Goal: Transaction & Acquisition: Subscribe to service/newsletter

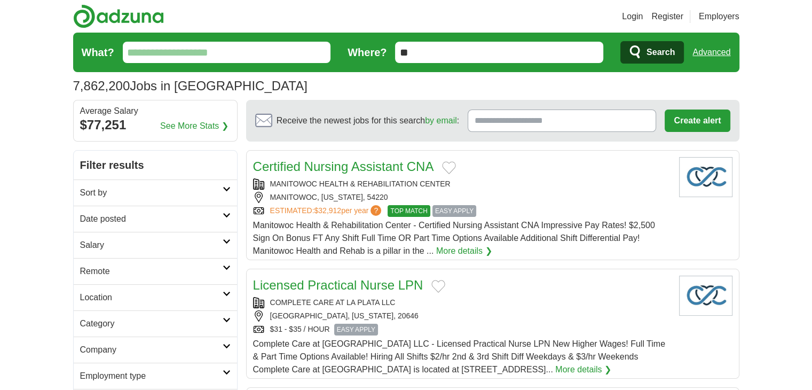
click at [233, 47] on input "What?" at bounding box center [227, 52] width 208 height 21
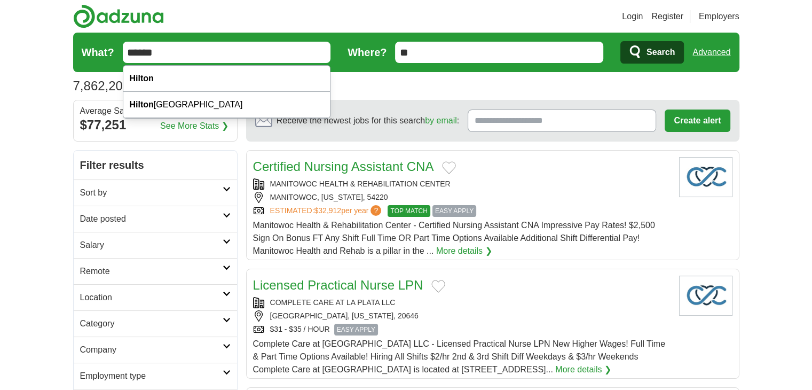
click at [209, 79] on div "Hilton" at bounding box center [226, 79] width 207 height 26
type input "******"
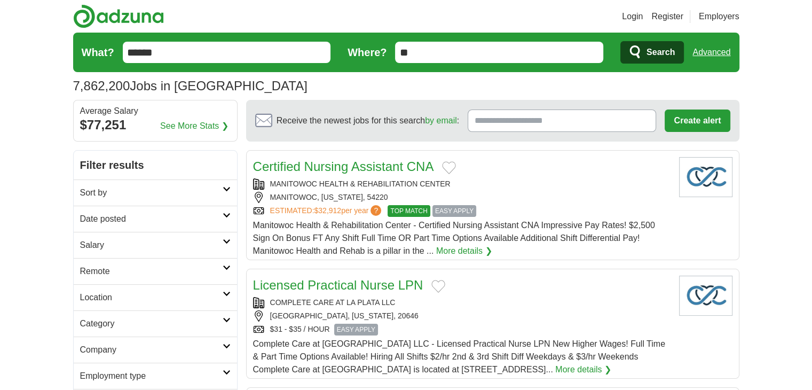
click at [656, 47] on span "Search" at bounding box center [661, 52] width 28 height 21
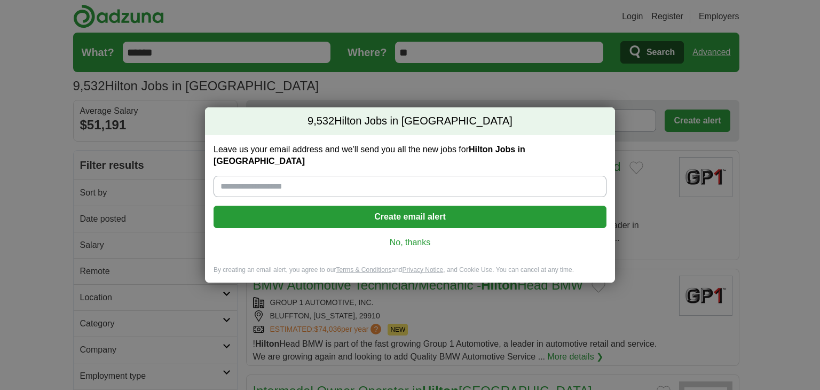
click at [384, 176] on input "Leave us your email address and we'll send you all the new jobs for Hilton Jobs…" at bounding box center [410, 186] width 393 height 21
type input "**********"
click at [476, 207] on button "Create email alert" at bounding box center [410, 217] width 393 height 22
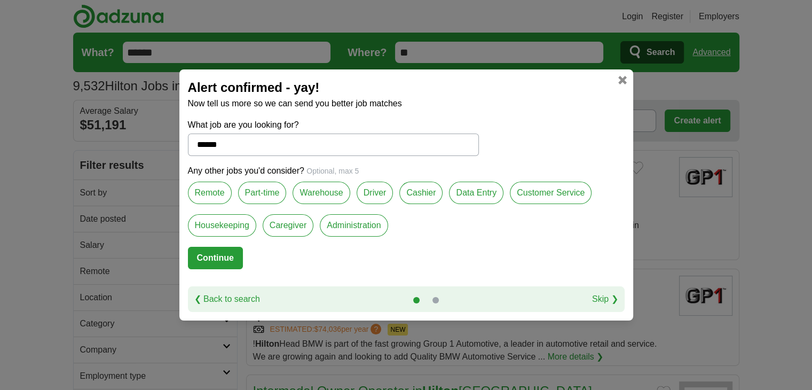
click at [206, 197] on label "Remote" at bounding box center [210, 193] width 44 height 22
click at [551, 192] on label "Customer Service" at bounding box center [551, 193] width 82 height 22
click at [226, 247] on button "Continue" at bounding box center [215, 258] width 55 height 22
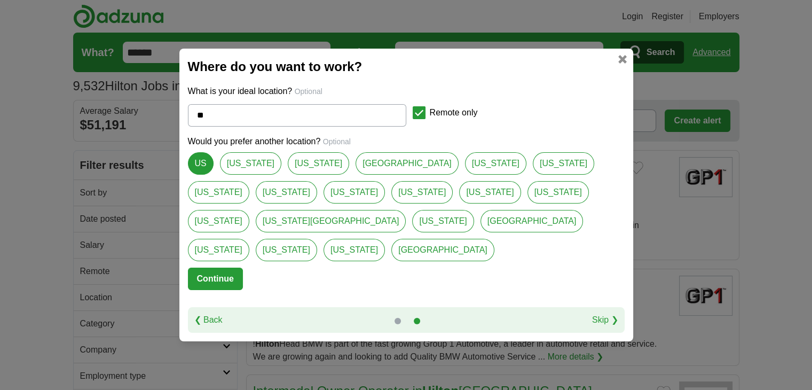
click at [242, 175] on link "[US_STATE]" at bounding box center [250, 163] width 61 height 22
type input "*******"
select select "*"
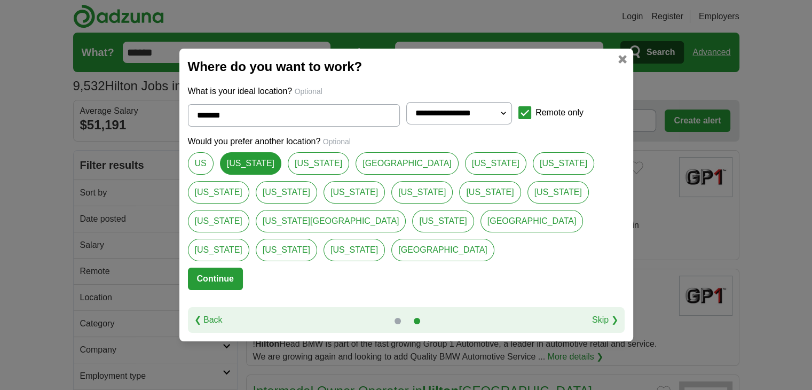
click at [200, 175] on link "US" at bounding box center [201, 163] width 26 height 22
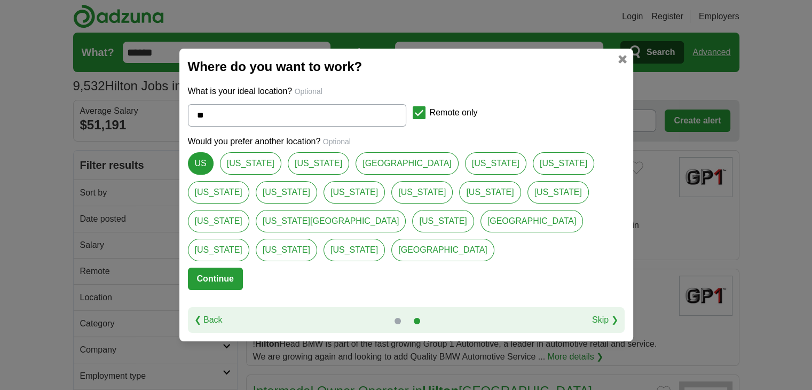
click at [241, 175] on link "[US_STATE]" at bounding box center [250, 163] width 61 height 22
type input "*******"
select select "*"
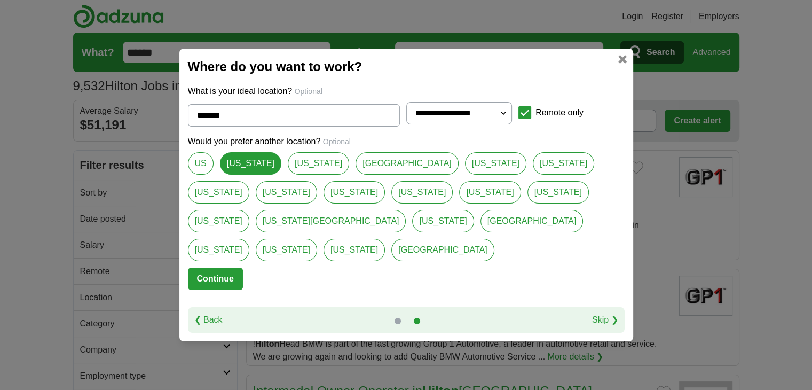
click at [217, 268] on button "Continue" at bounding box center [215, 279] width 55 height 22
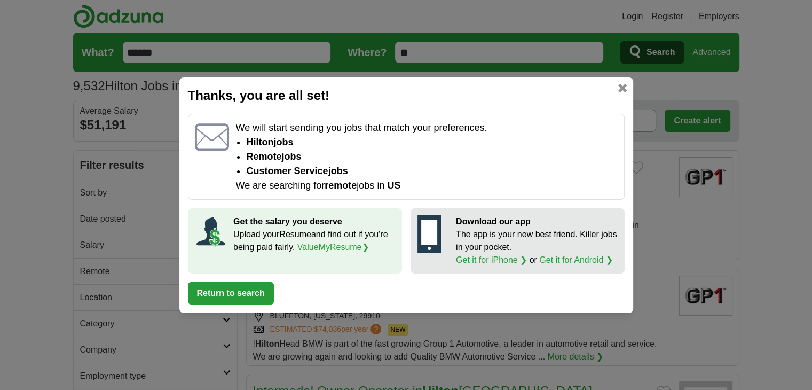
click at [267, 286] on button "Return to search" at bounding box center [231, 293] width 86 height 22
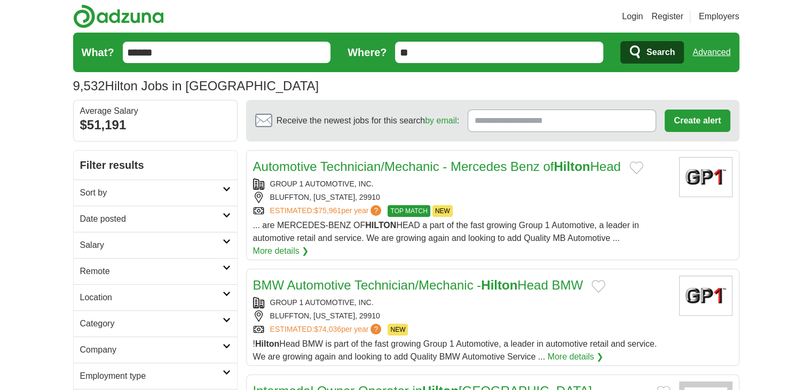
click at [655, 50] on span "Search" at bounding box center [661, 52] width 28 height 21
click at [649, 56] on span "Search" at bounding box center [661, 52] width 28 height 21
